Goal: Entertainment & Leisure: Browse casually

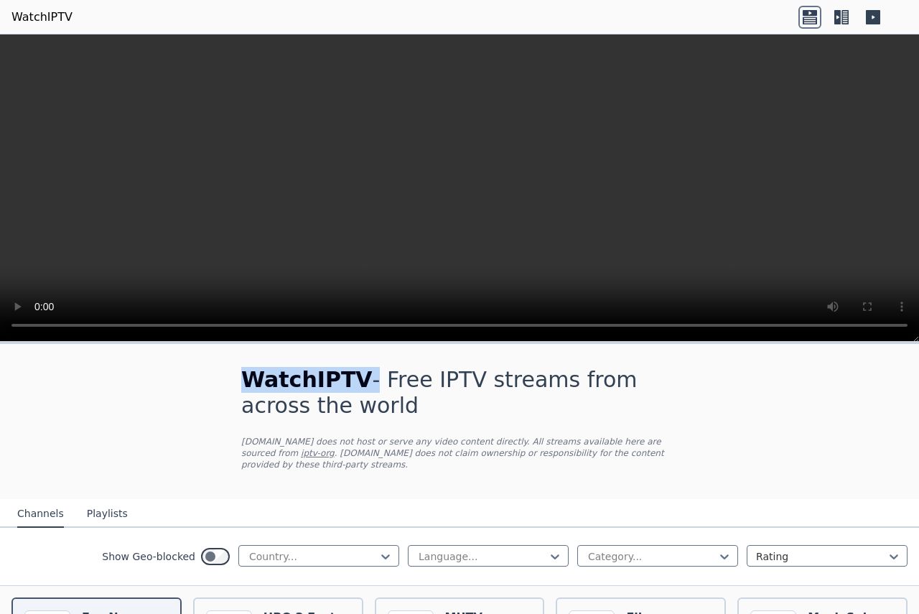
drag, startPoint x: 349, startPoint y: 343, endPoint x: 366, endPoint y: 65, distance: 278.5
click at [330, 42] on div "WatchIPTV - Free IPTV streams from across the world [DOMAIN_NAME] does not host…" at bounding box center [459, 324] width 919 height 580
click at [635, 549] on div at bounding box center [652, 556] width 131 height 14
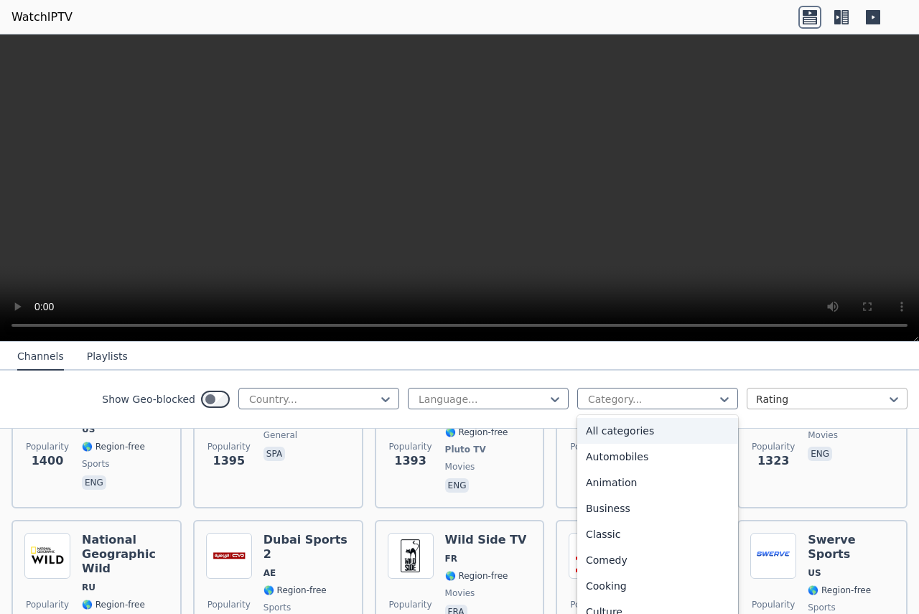
click at [781, 396] on div at bounding box center [821, 399] width 131 height 14
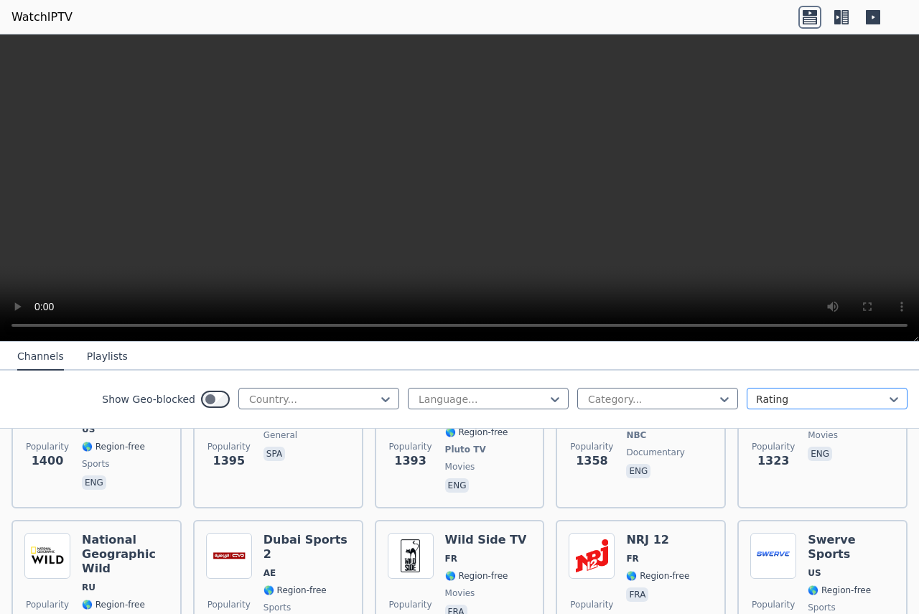
click at [781, 396] on div at bounding box center [821, 399] width 131 height 14
click at [794, 405] on div at bounding box center [821, 399] width 131 height 14
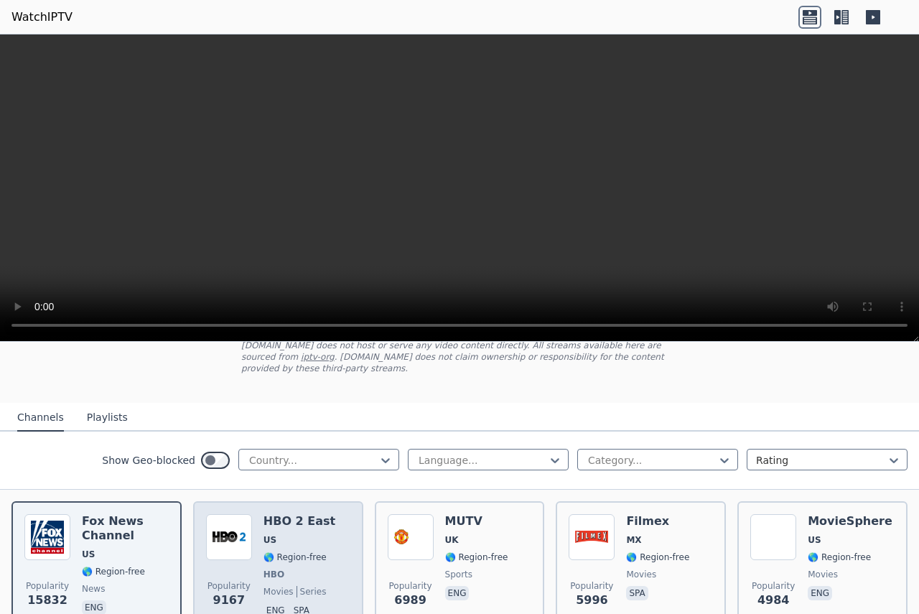
scroll to position [144, 0]
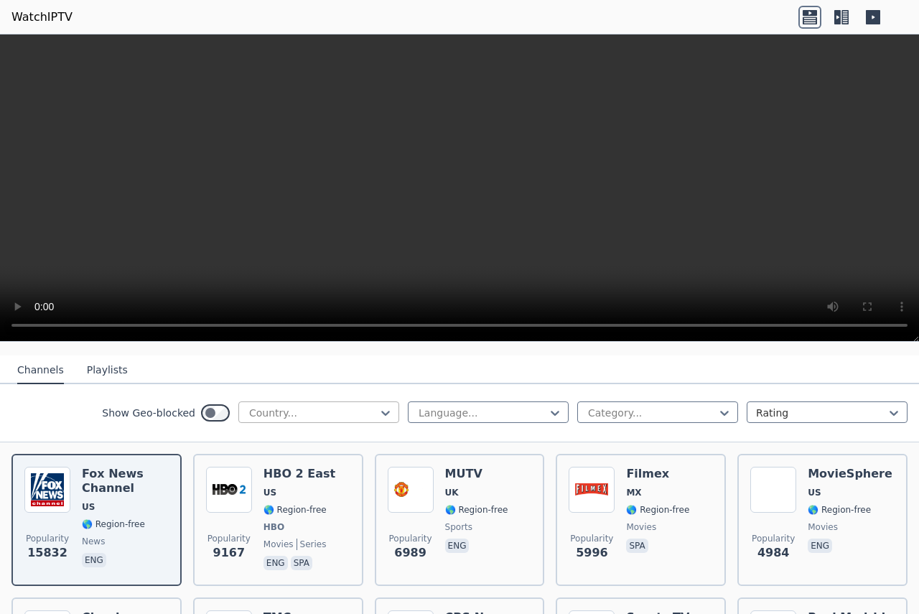
click at [307, 406] on div at bounding box center [313, 413] width 131 height 14
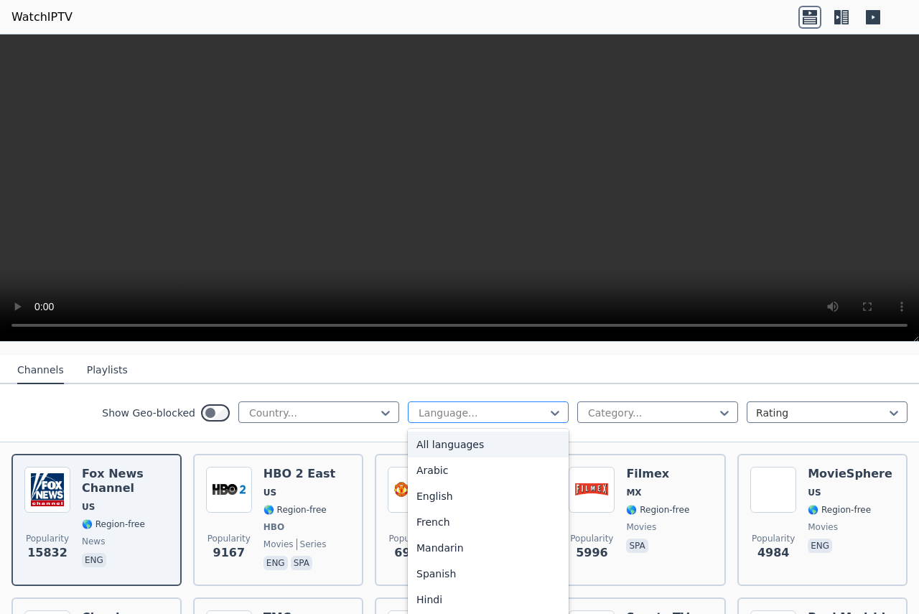
click at [484, 401] on div "Language..." at bounding box center [488, 412] width 161 height 22
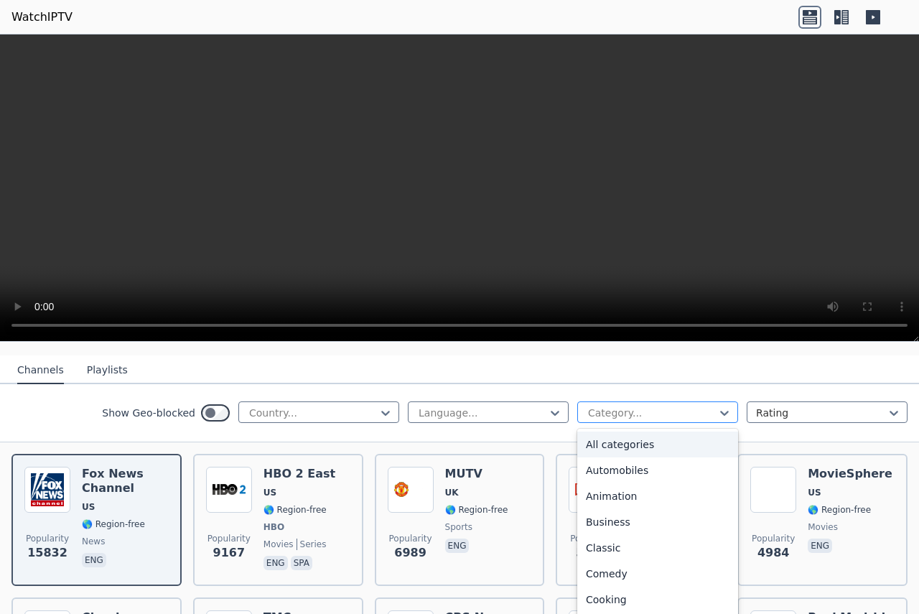
click at [664, 401] on div "Category..." at bounding box center [657, 412] width 161 height 22
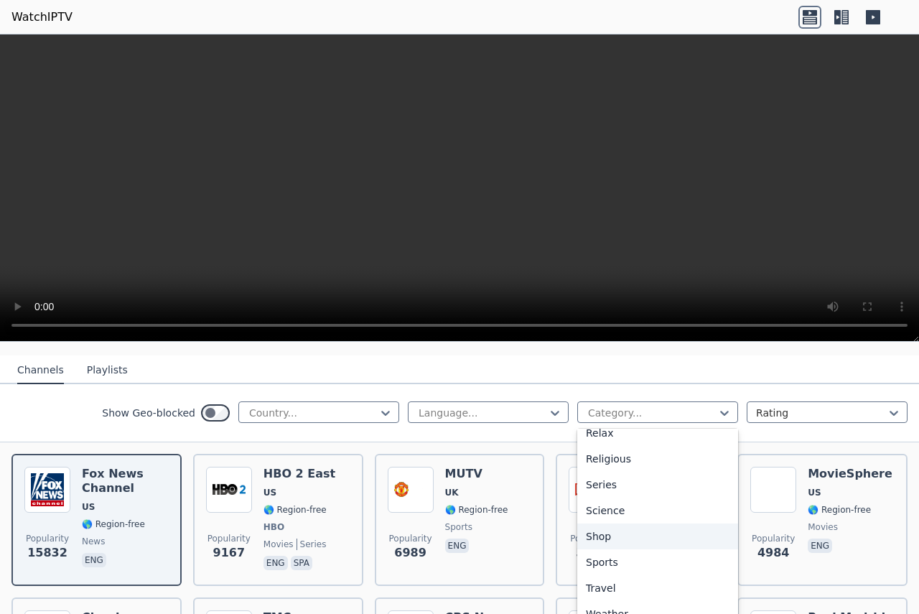
scroll to position [512, 0]
